Goal: Navigation & Orientation: Find specific page/section

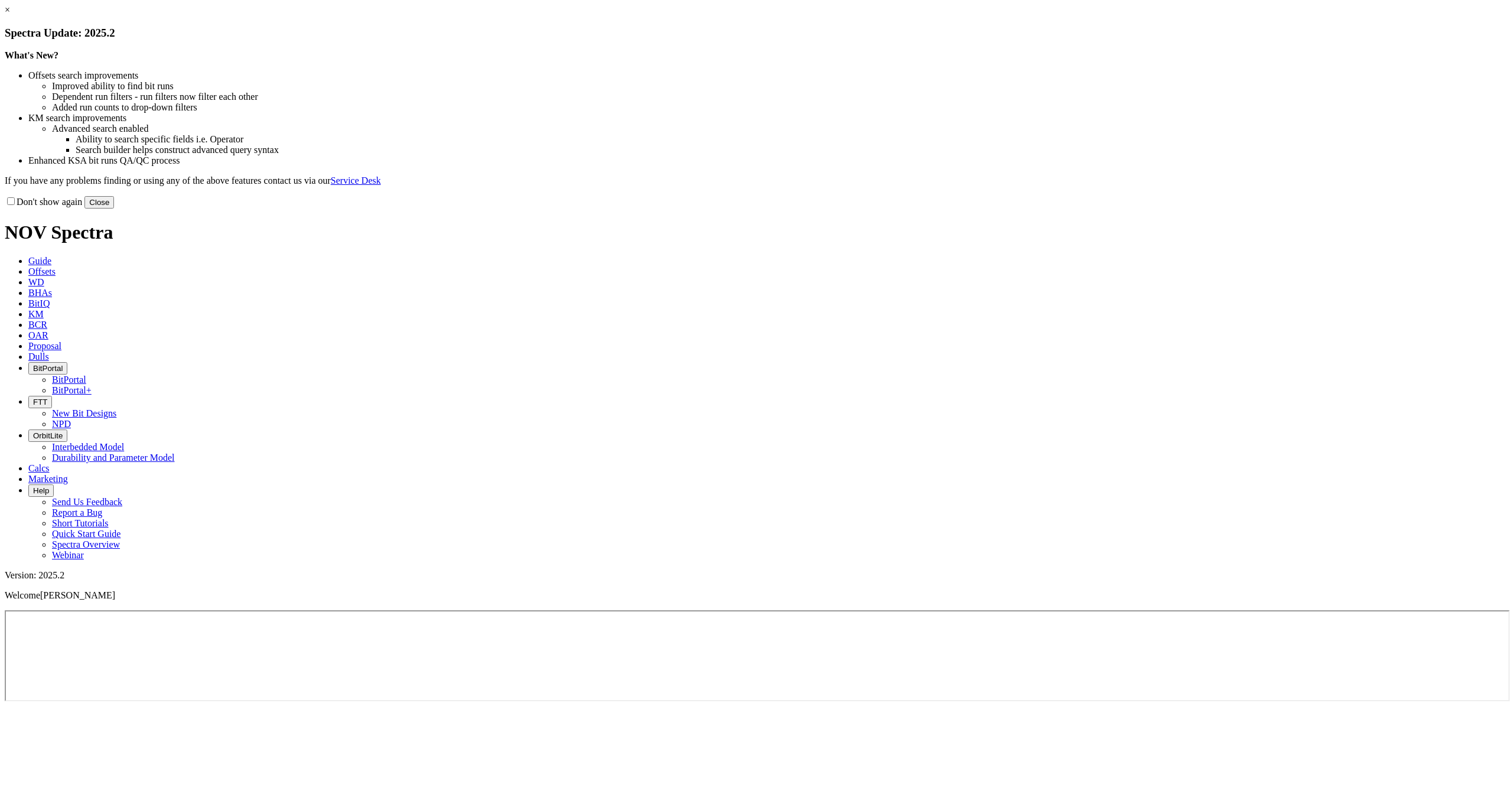
click at [114, 208] on button "Close" at bounding box center [99, 202] width 30 height 12
